Goal: Task Accomplishment & Management: Use online tool/utility

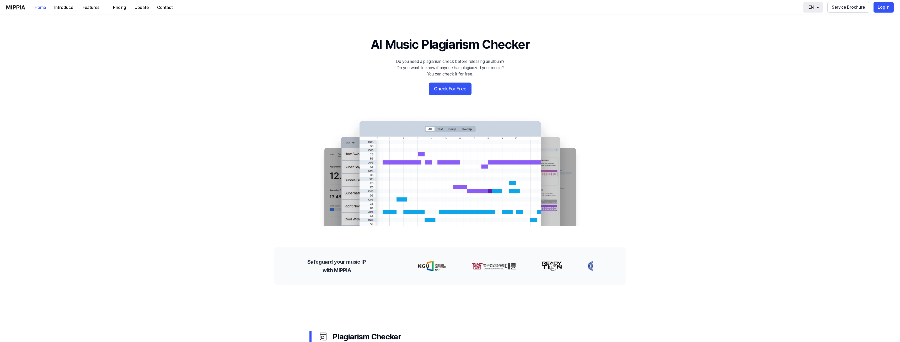
click at [817, 9] on icon "button" at bounding box center [818, 7] width 4 height 4
click at [562, 76] on 배너 "AI Music Plagiarism Checker Do you need a plagiarism check before releasing an …" at bounding box center [450, 131] width 378 height 191
click at [457, 87] on button "Check For Free" at bounding box center [450, 89] width 43 height 13
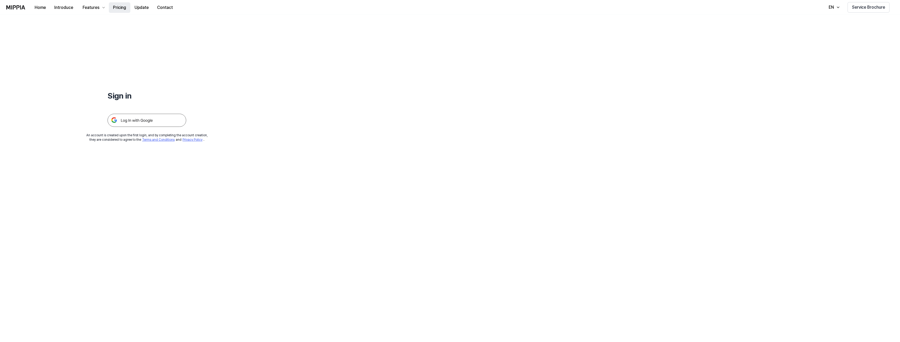
click at [121, 9] on button "Pricing" at bounding box center [120, 7] width 22 height 10
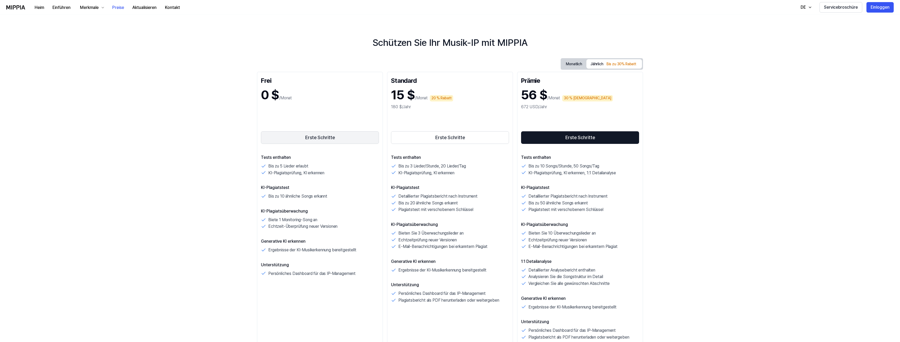
click at [312, 140] on font "Erste Schritte" at bounding box center [320, 138] width 30 height 6
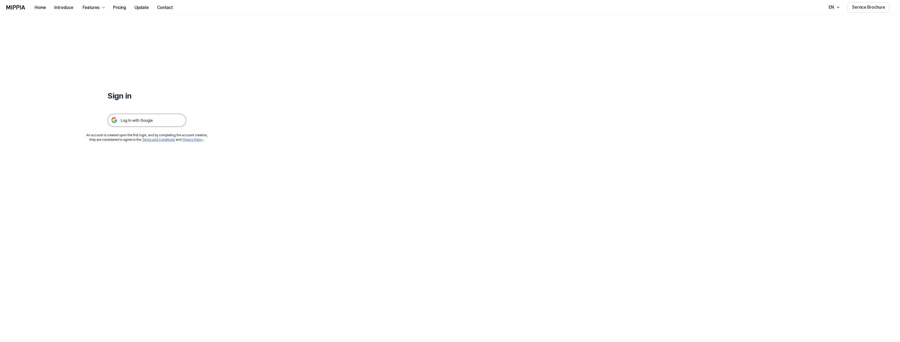
click at [153, 117] on img at bounding box center [147, 120] width 79 height 13
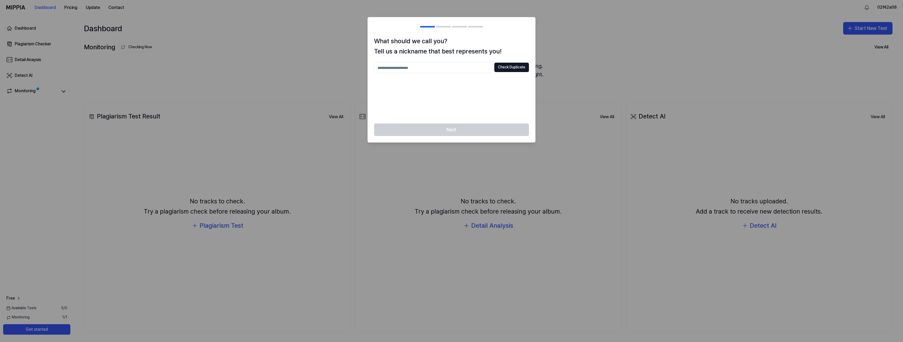
click at [434, 64] on input "text" at bounding box center [433, 68] width 118 height 10
type input "*********"
click at [526, 68] on button "Check Duplicate" at bounding box center [511, 67] width 35 height 9
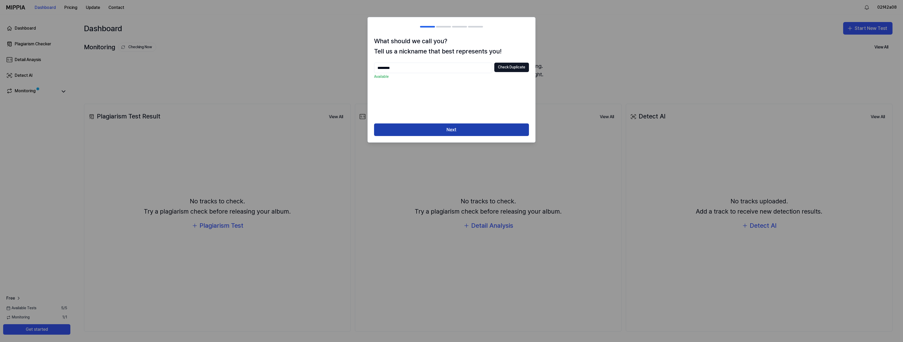
click at [467, 127] on button "Next" at bounding box center [451, 130] width 155 height 13
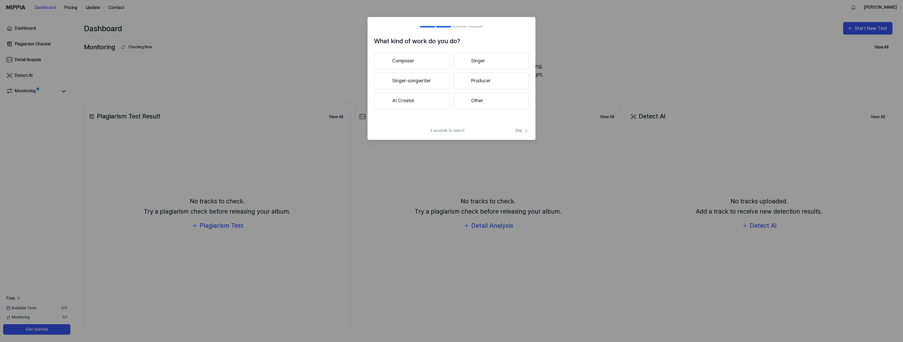
click at [427, 102] on button "AI Creator" at bounding box center [412, 101] width 76 height 17
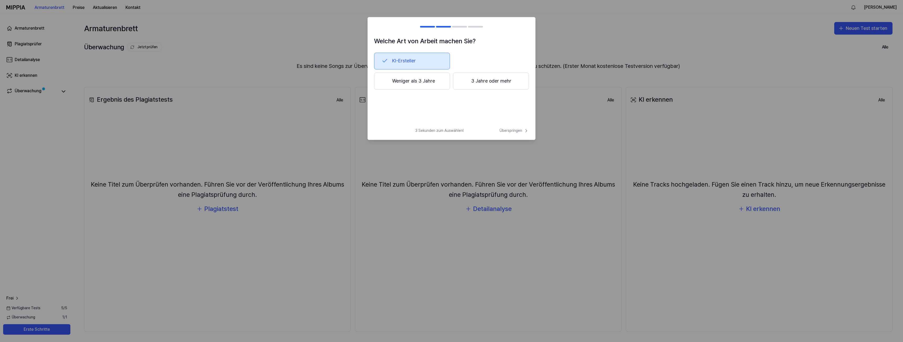
click at [437, 80] on button "Weniger als 3 Jahre" at bounding box center [412, 81] width 76 height 17
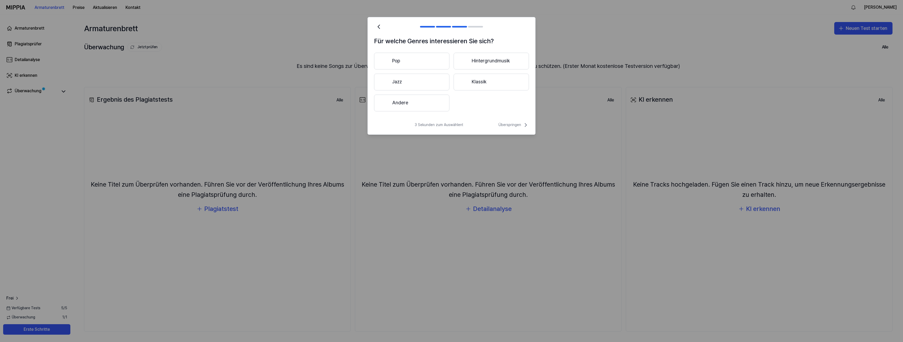
click at [444, 102] on button "Andere" at bounding box center [411, 103] width 75 height 17
click at [450, 104] on input "text" at bounding box center [440, 103] width 107 height 8
type input "*******"
click at [514, 102] on font "Einreichen" at bounding box center [512, 103] width 18 height 4
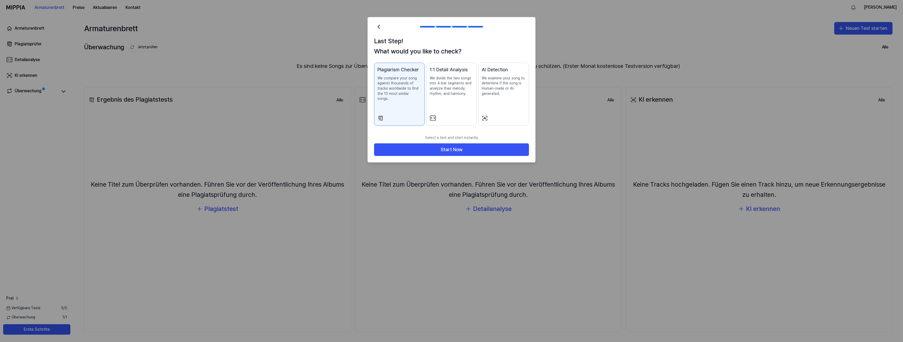
click at [455, 94] on p "We divide the two songs into 4-bar segments and analyze their melody, rhythm, a…" at bounding box center [452, 86] width 44 height 20
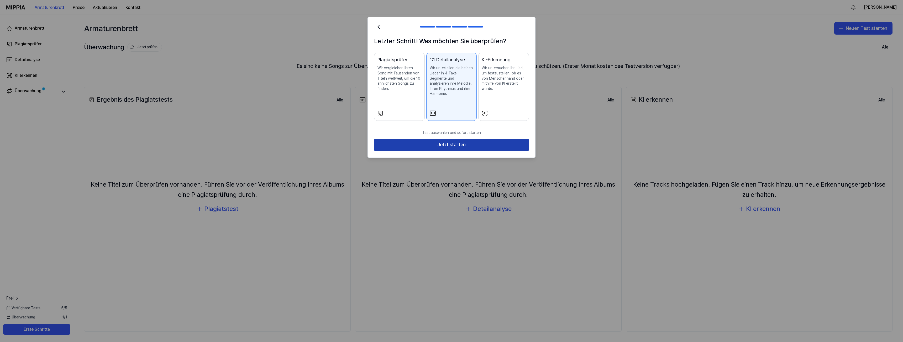
click at [472, 149] on button "Jetzt starten" at bounding box center [451, 145] width 155 height 13
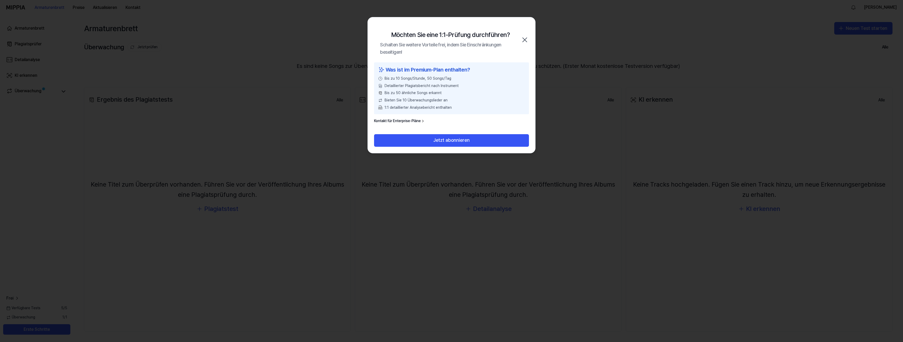
click at [526, 42] on icon "button" at bounding box center [524, 40] width 8 height 8
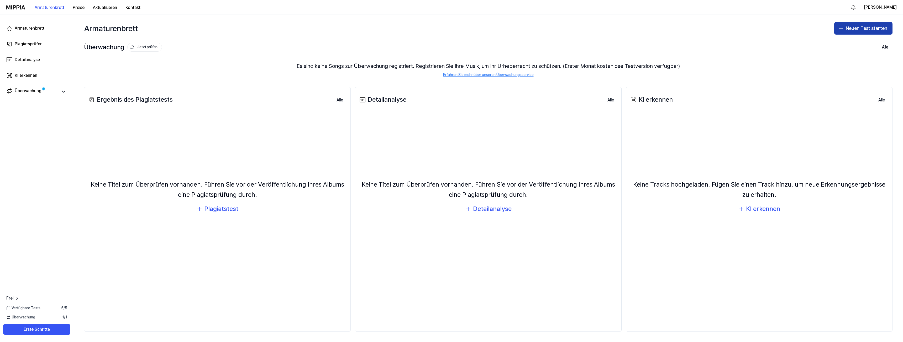
click at [870, 30] on font "Neuen Test starten" at bounding box center [865, 28] width 41 height 6
click at [860, 45] on font "Plagiatsprüfung" at bounding box center [856, 42] width 26 height 4
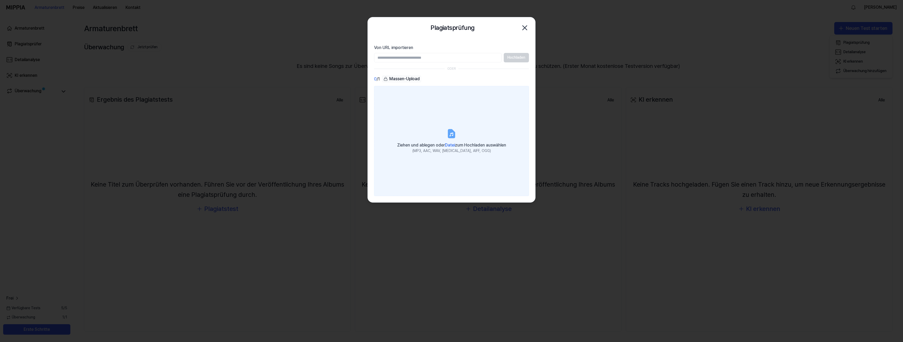
click at [451, 143] on font "Datei" at bounding box center [450, 145] width 10 height 5
click at [0, 0] on input "Ziehen und ablegen oder Datei zum Hochladen auswählen (MP3, AAC, WAV, [MEDICAL_…" at bounding box center [0, 0] width 0 height 0
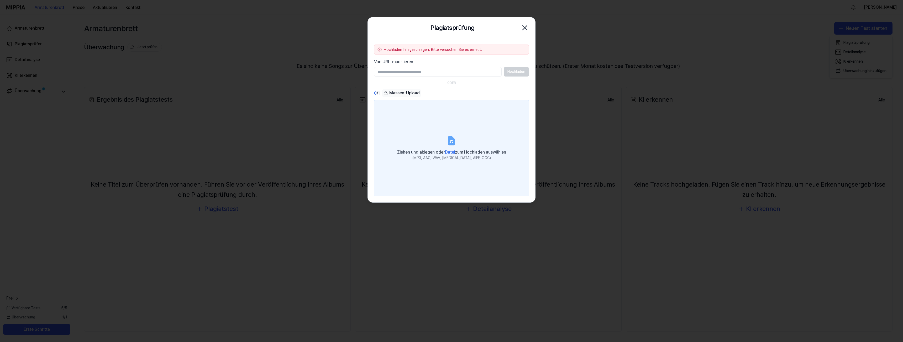
click at [449, 152] on font "Datei" at bounding box center [450, 152] width 10 height 5
click at [0, 0] on input "Ziehen und ablegen oder Datei zum Hochladen auswählen (MP3, AAC, WAV, [MEDICAL_…" at bounding box center [0, 0] width 0 height 0
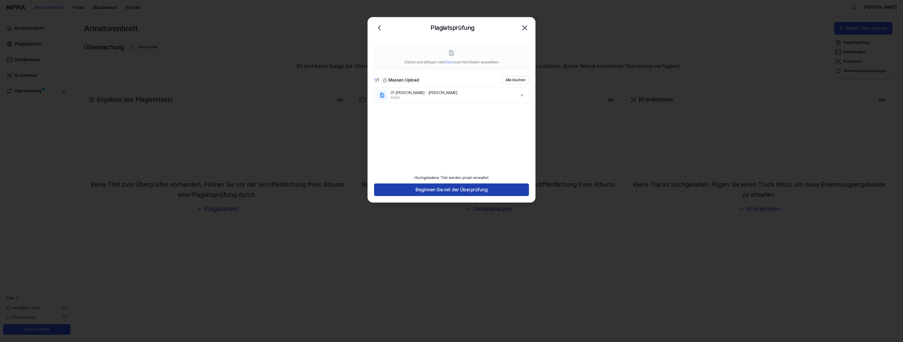
click at [494, 192] on button "Beginnen Sie mit der Überprüfung" at bounding box center [451, 190] width 155 height 13
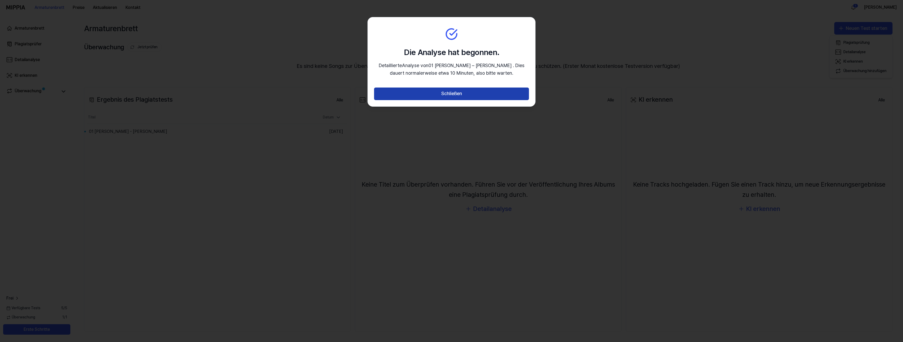
click at [449, 96] on font "Schließen" at bounding box center [451, 94] width 21 height 6
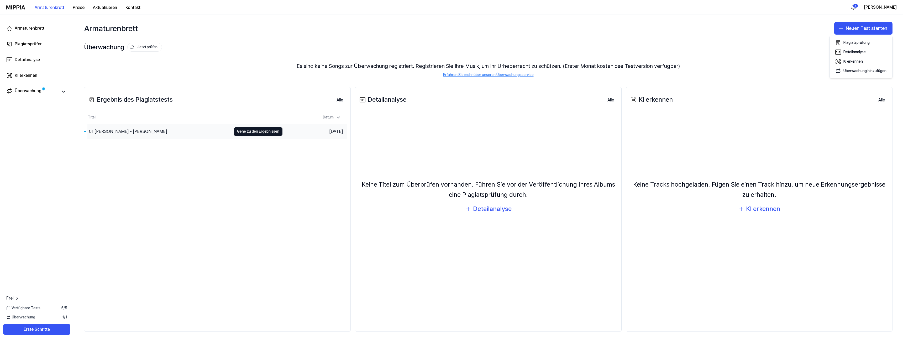
click at [165, 133] on div "01 [PERSON_NAME] - [PERSON_NAME]" at bounding box center [159, 131] width 144 height 15
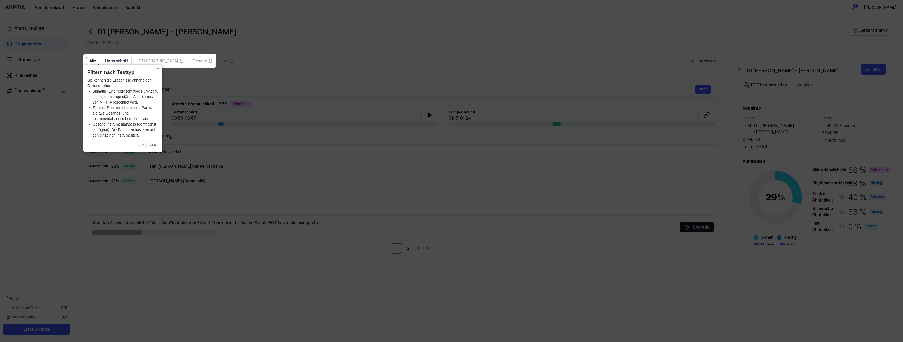
click at [159, 68] on font "×" at bounding box center [158, 68] width 3 height 5
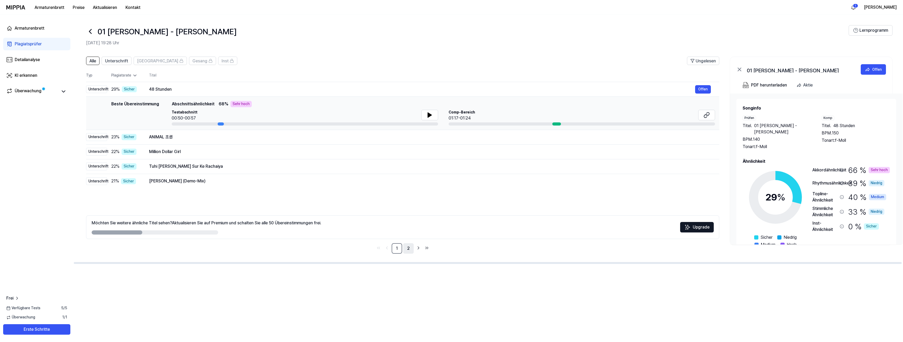
click at [411, 251] on link "2" at bounding box center [408, 248] width 10 height 10
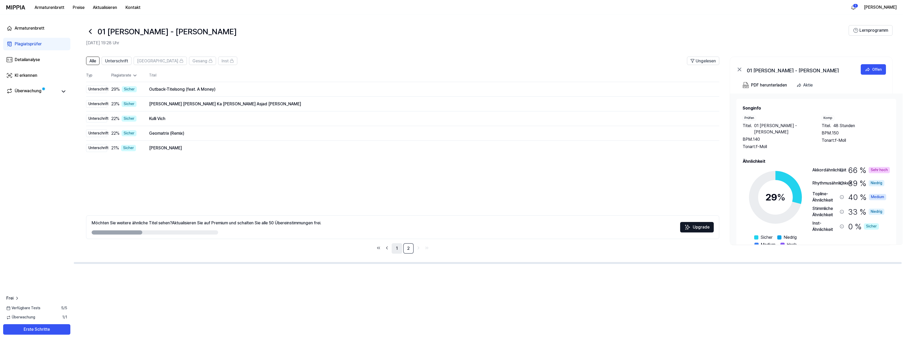
click at [396, 250] on font "1" at bounding box center [397, 248] width 2 height 5
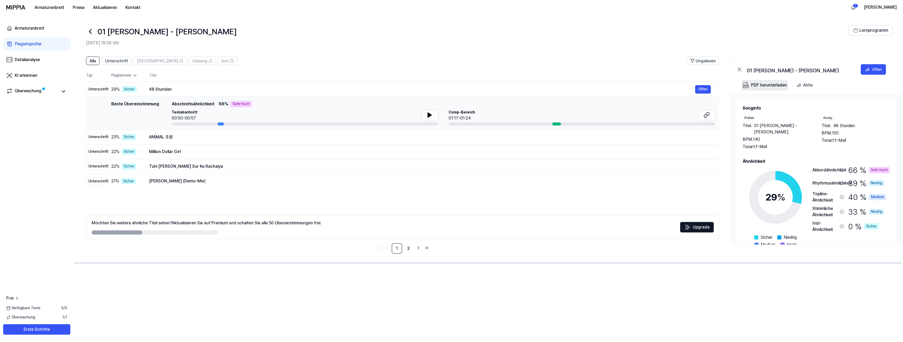
click at [754, 86] on font "PDF herunterladen" at bounding box center [769, 85] width 36 height 5
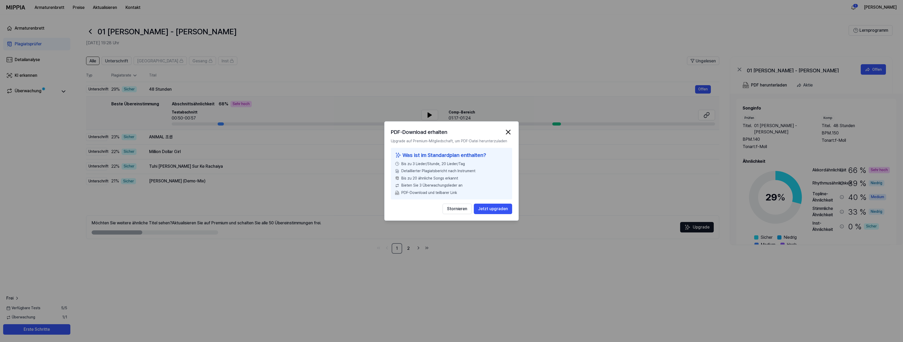
drag, startPoint x: 509, startPoint y: 133, endPoint x: 699, endPoint y: 223, distance: 210.2
click at [509, 133] on img "button" at bounding box center [508, 132] width 8 height 8
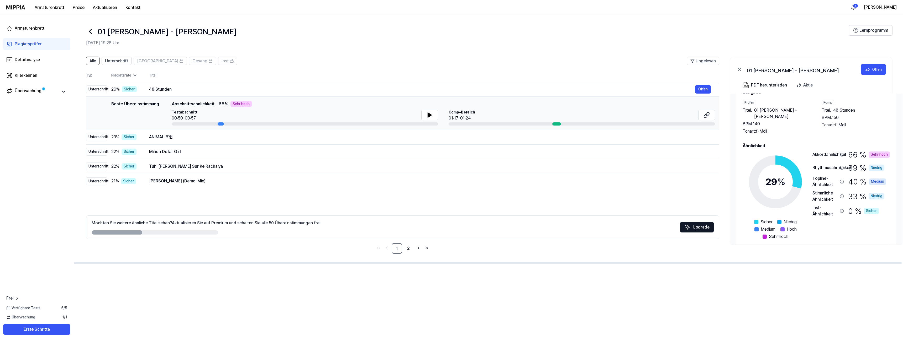
scroll to position [16, 0]
click at [793, 163] on circle at bounding box center [775, 182] width 44 height 44
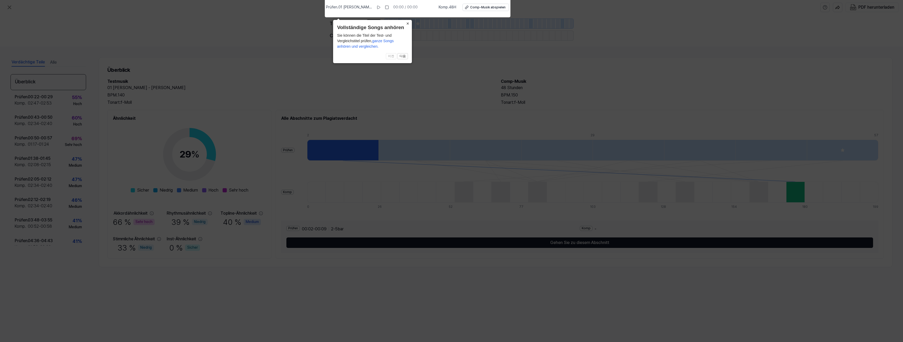
click at [408, 22] on font "×" at bounding box center [407, 23] width 3 height 5
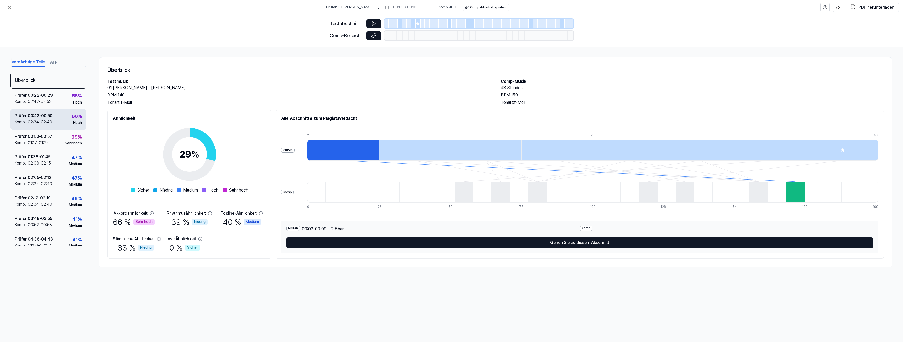
scroll to position [0, 0]
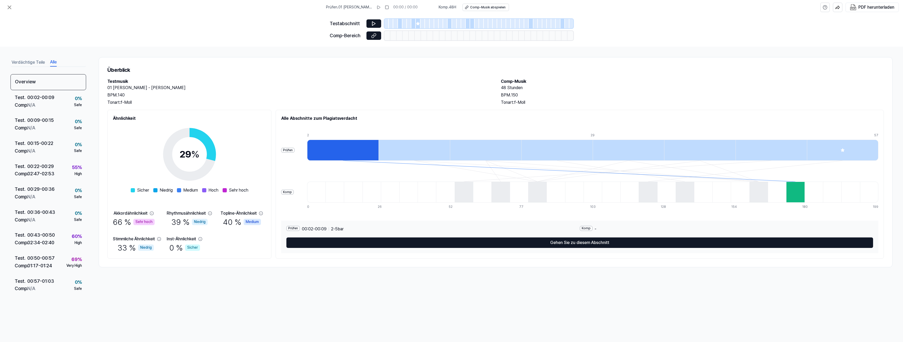
click at [53, 61] on font "Alle" at bounding box center [53, 62] width 7 height 5
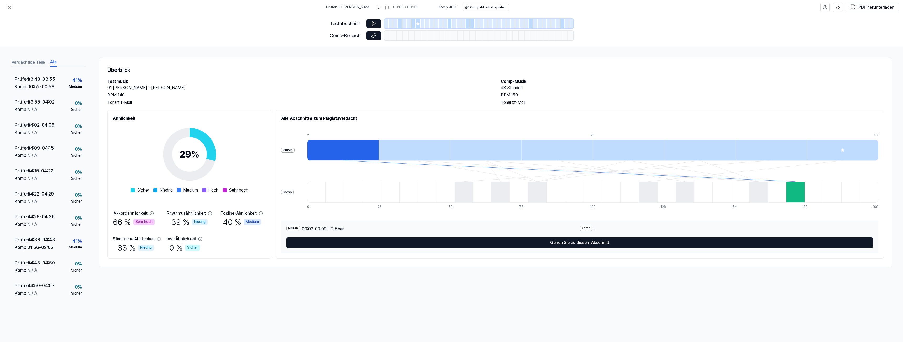
scroll to position [1388, 0]
click at [8, 7] on icon at bounding box center [9, 7] width 6 height 6
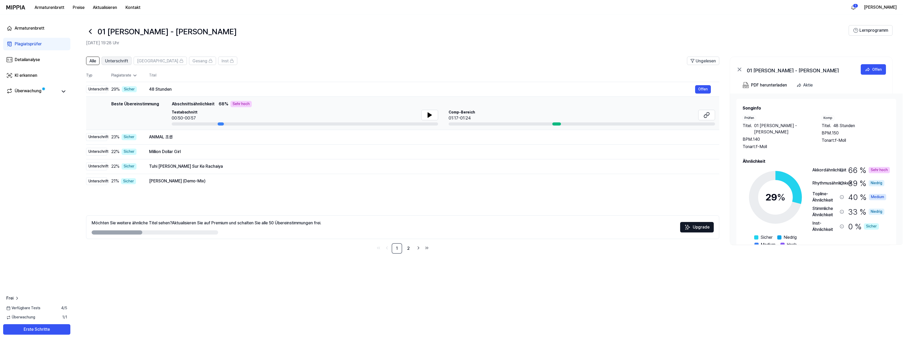
click at [119, 63] on font "Unterschrift" at bounding box center [116, 61] width 23 height 5
click at [62, 91] on icon at bounding box center [63, 92] width 3 height 2
click at [25, 91] on font "Überwachung" at bounding box center [28, 90] width 27 height 5
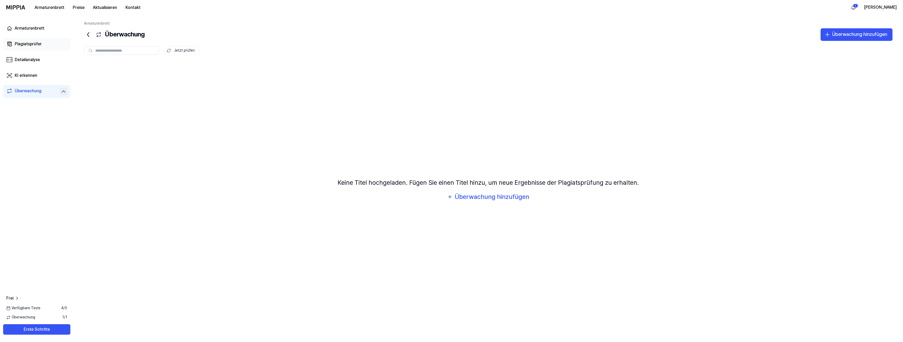
click at [31, 45] on font "Plagiatsprüfer" at bounding box center [28, 43] width 27 height 5
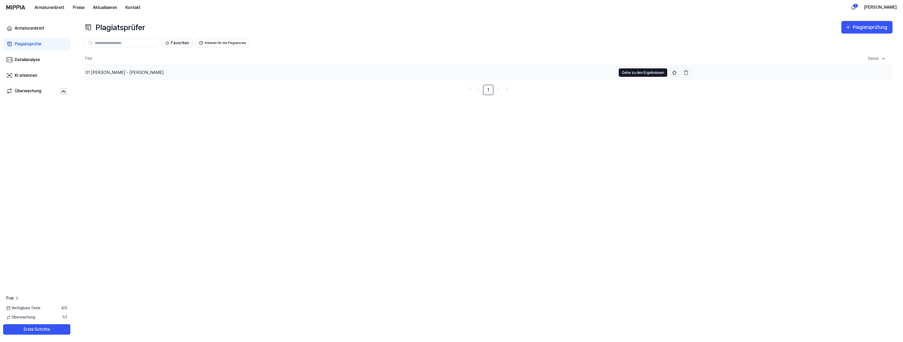
click at [121, 73] on font "01 [PERSON_NAME] - [PERSON_NAME]" at bounding box center [125, 72] width 78 height 5
